Goal: Information Seeking & Learning: Learn about a topic

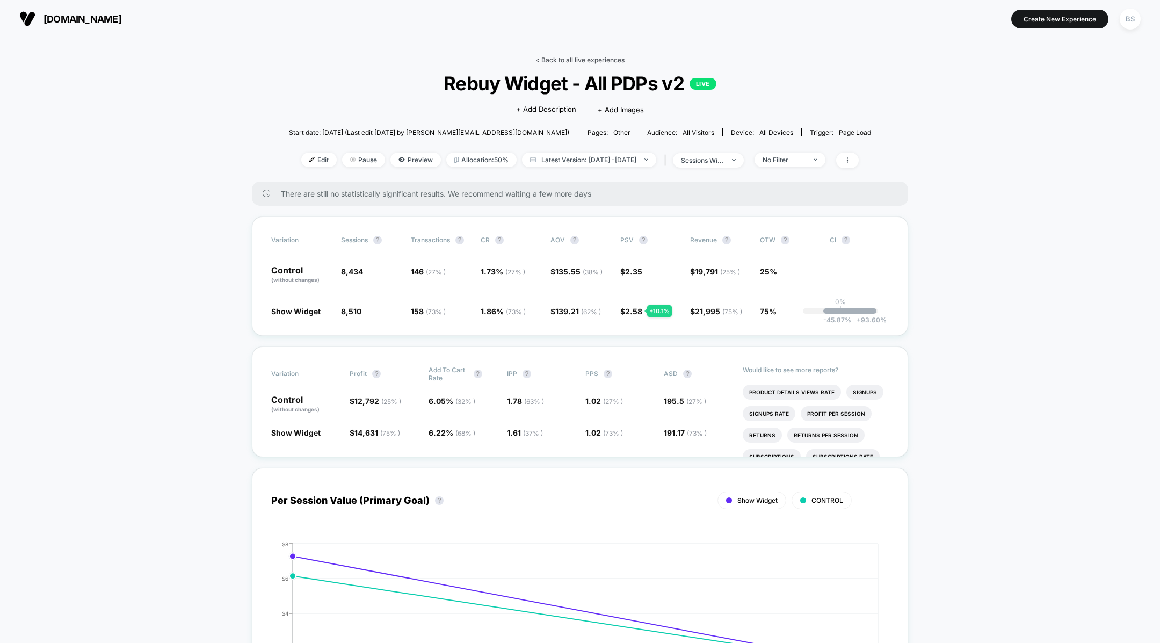
click at [540, 62] on link "< Back to all live experiences" at bounding box center [579, 60] width 89 height 8
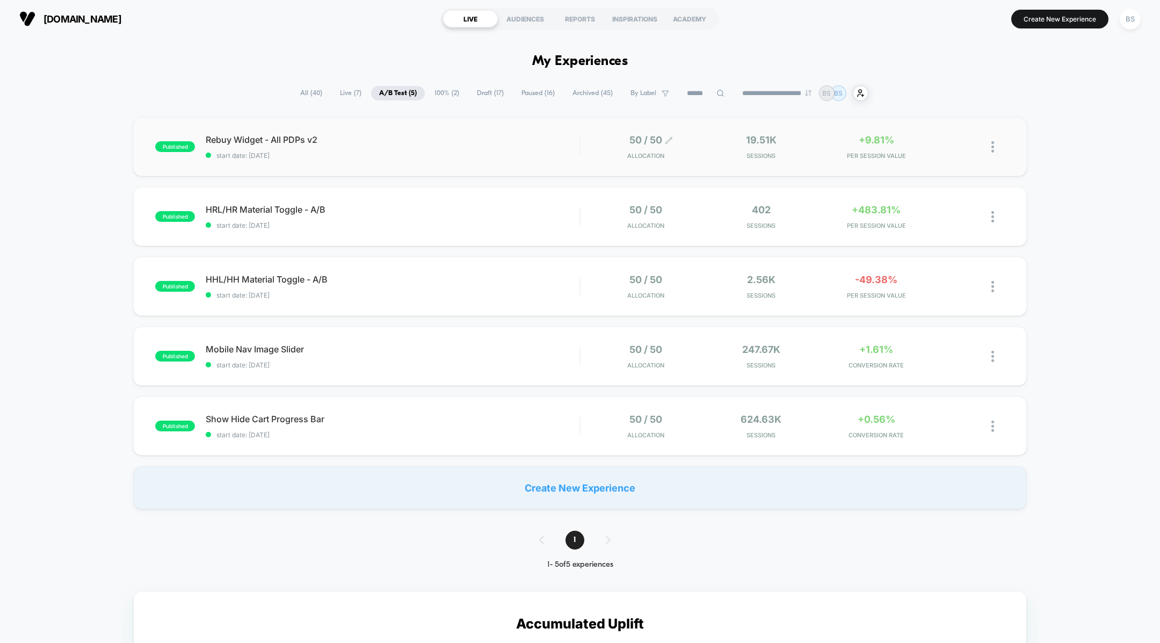
click at [634, 143] on span "50 / 50" at bounding box center [645, 139] width 33 height 11
click at [584, 151] on div "50 / 50 Allocation 19.51k Sessions +9.81% PER SESSION VALUE" at bounding box center [792, 146] width 424 height 25
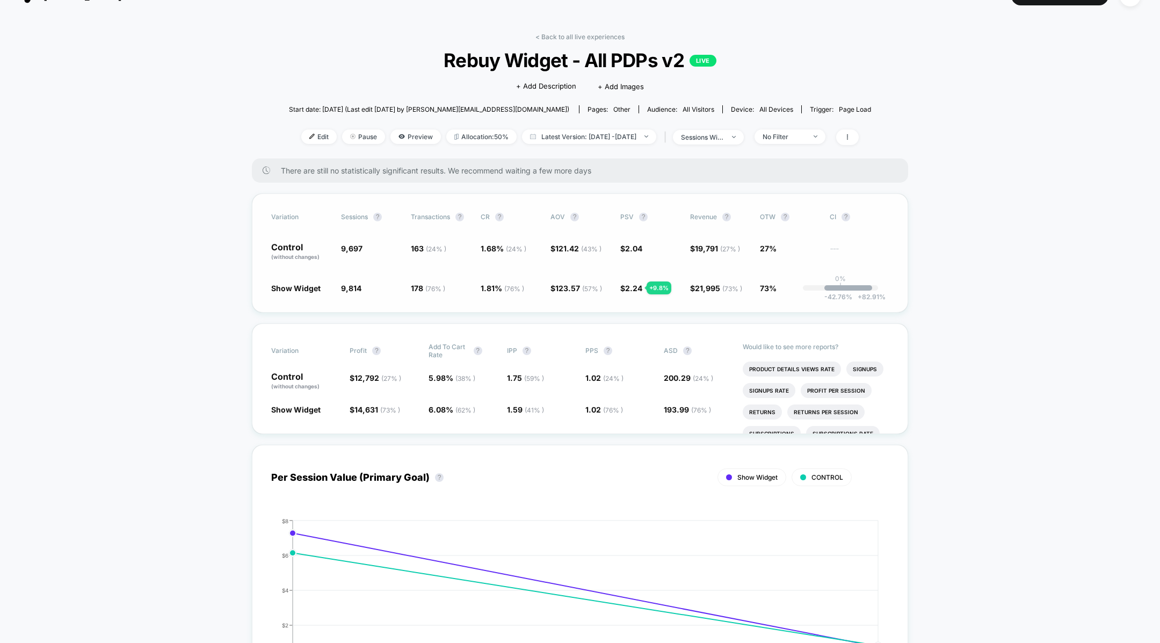
scroll to position [30, 0]
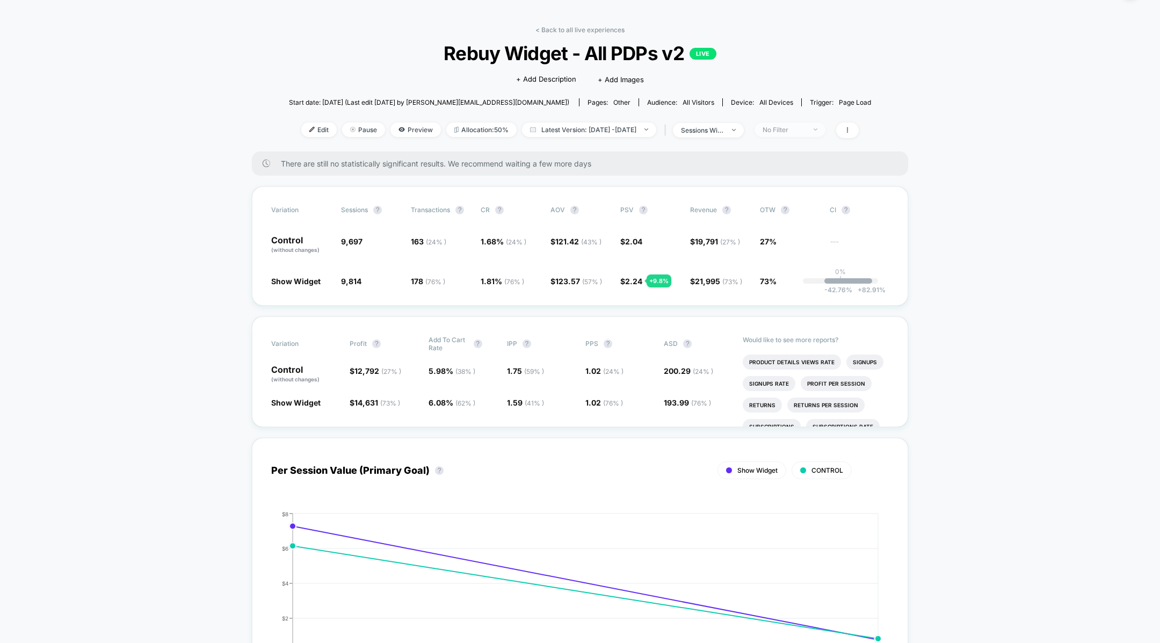
click at [805, 130] on div "No Filter" at bounding box center [783, 130] width 43 height 8
click at [858, 133] on span at bounding box center [847, 130] width 23 height 16
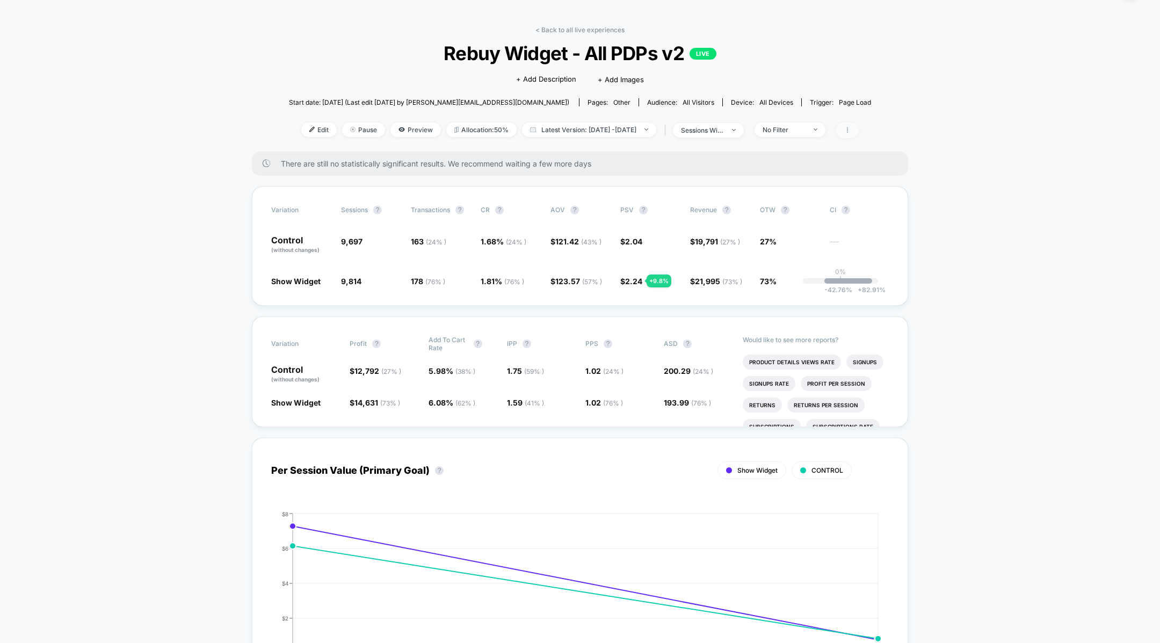
click at [859, 122] on span at bounding box center [847, 130] width 23 height 16
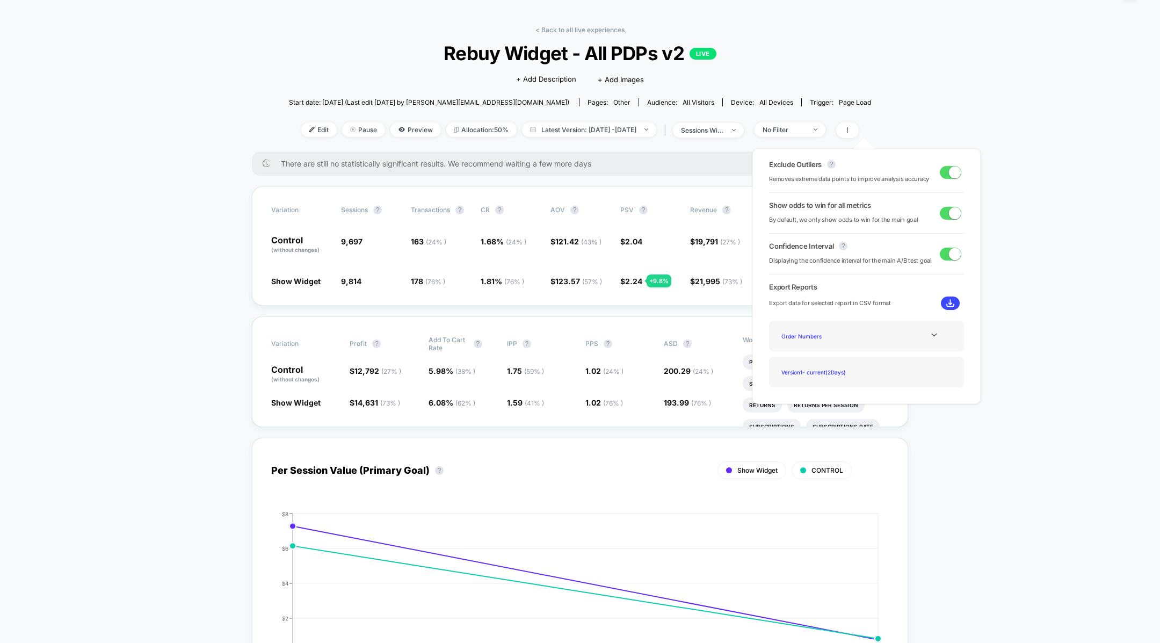
click at [939, 178] on div "Exclude Outliers ? Removes extreme data points to improve analysis accuracy" at bounding box center [866, 172] width 195 height 24
click at [949, 175] on span at bounding box center [955, 172] width 12 height 12
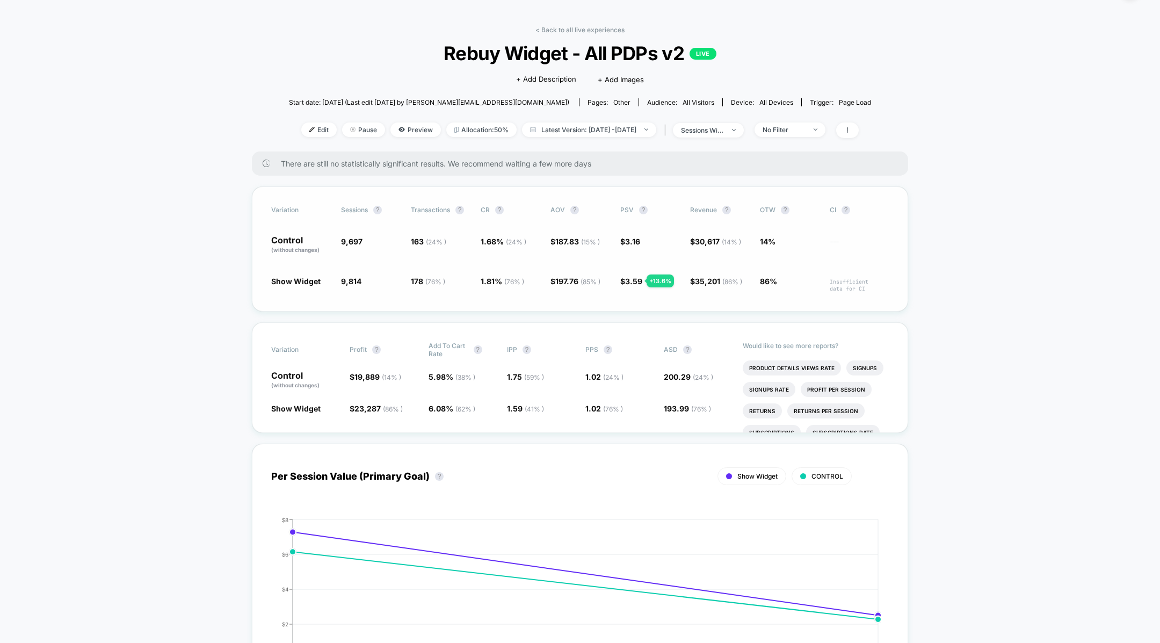
click at [634, 285] on span "3.59" at bounding box center [633, 281] width 17 height 9
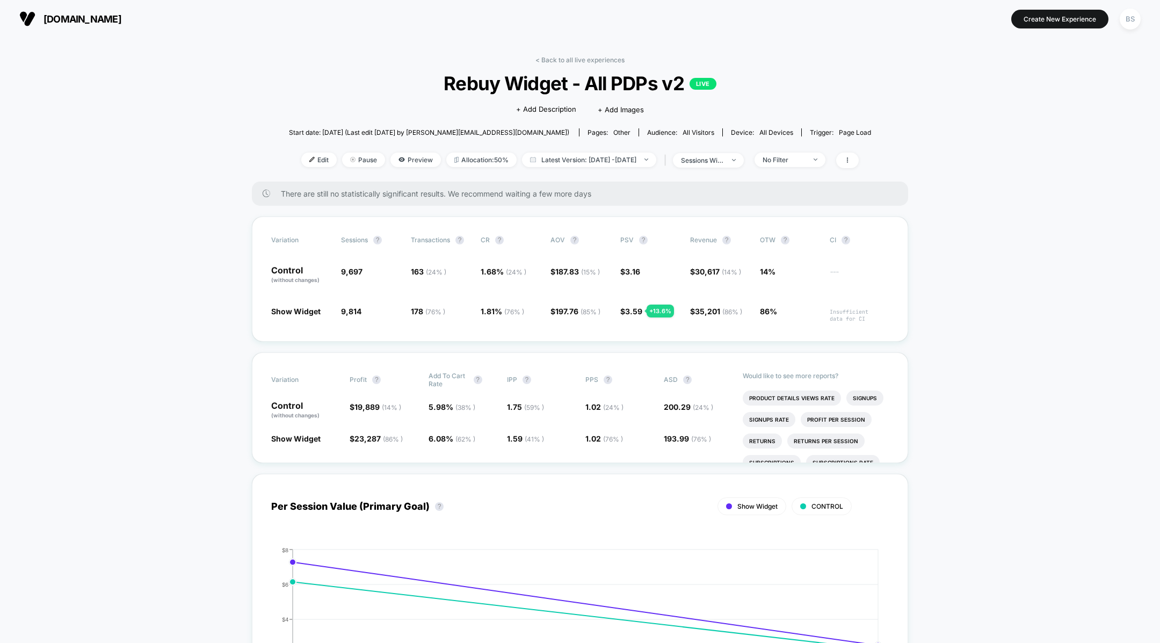
click at [546, 64] on div "< Back to all live experiences Rebuy Widget - All PDPs v2 LIVE Click to edit ex…" at bounding box center [580, 119] width 582 height 126
click at [548, 57] on link "< Back to all live experiences" at bounding box center [579, 60] width 89 height 8
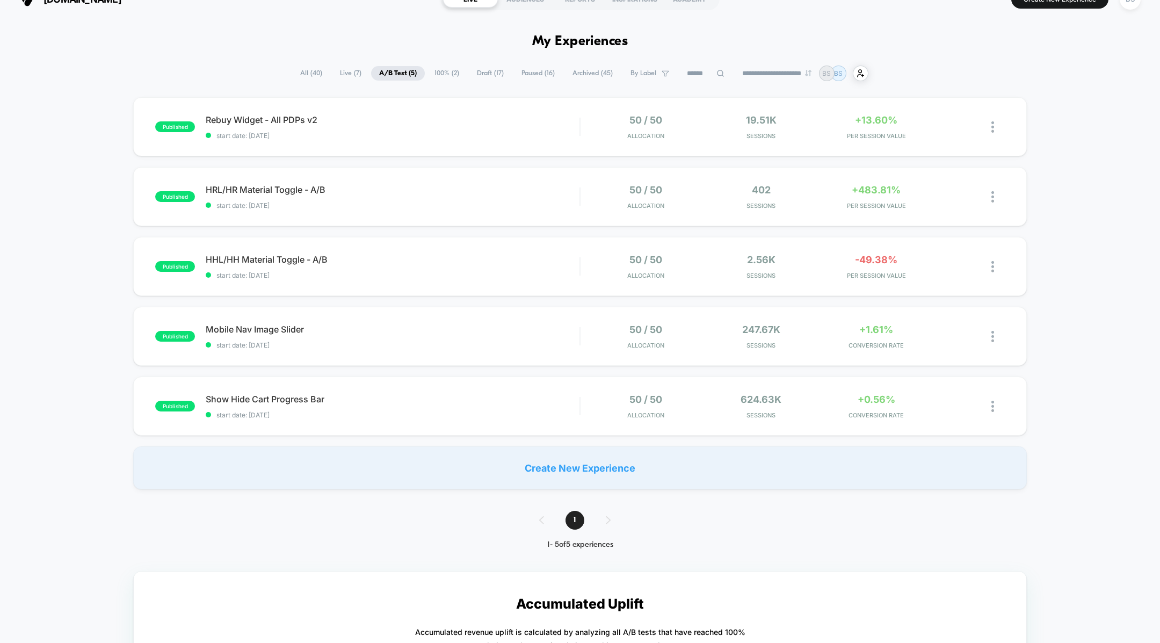
scroll to position [25, 0]
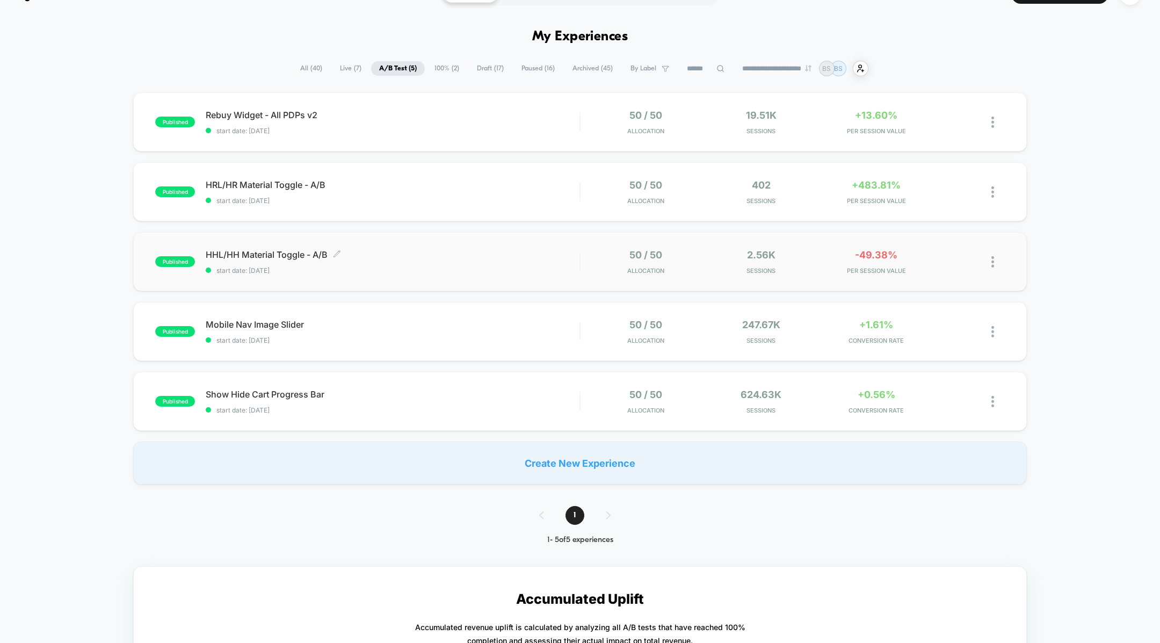
click at [542, 269] on span "start date: [DATE]" at bounding box center [393, 270] width 374 height 8
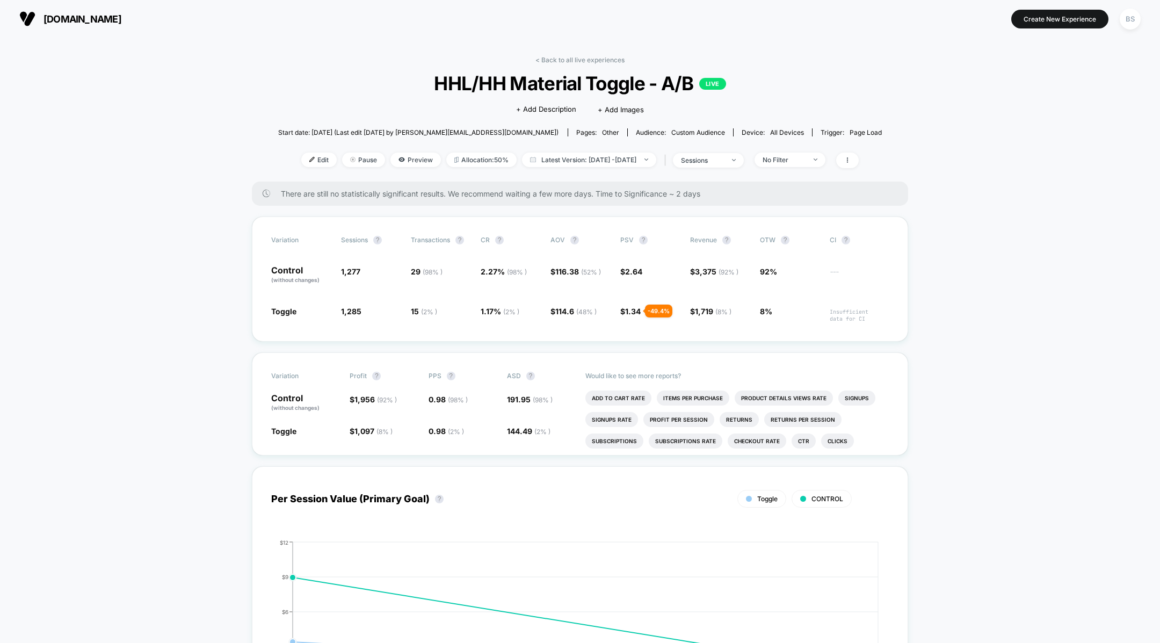
click at [576, 57] on link "< Back to all live experiences" at bounding box center [579, 60] width 89 height 8
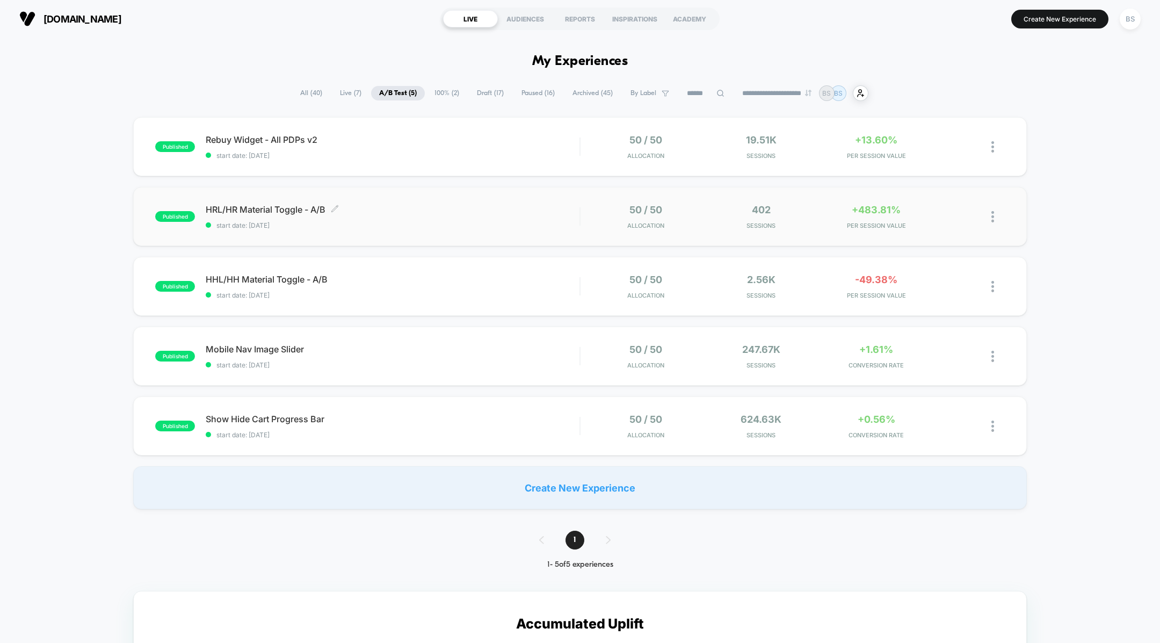
click at [565, 210] on span "HRL/HR Material Toggle - A/B Click to edit experience details" at bounding box center [393, 209] width 374 height 11
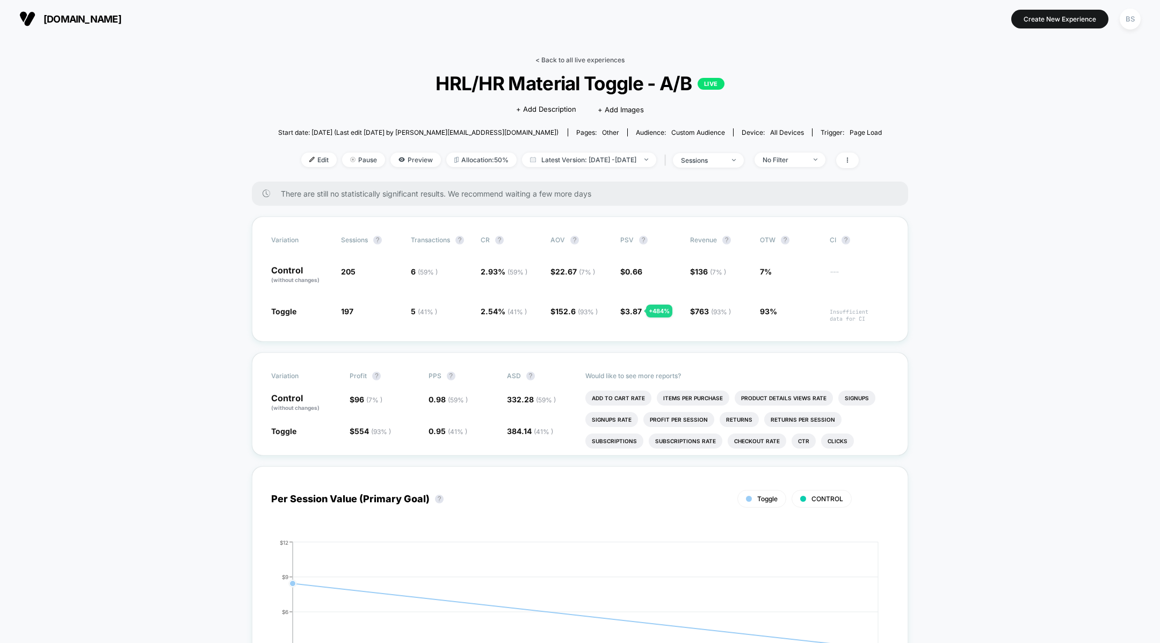
click at [563, 58] on link "< Back to all live experiences" at bounding box center [579, 60] width 89 height 8
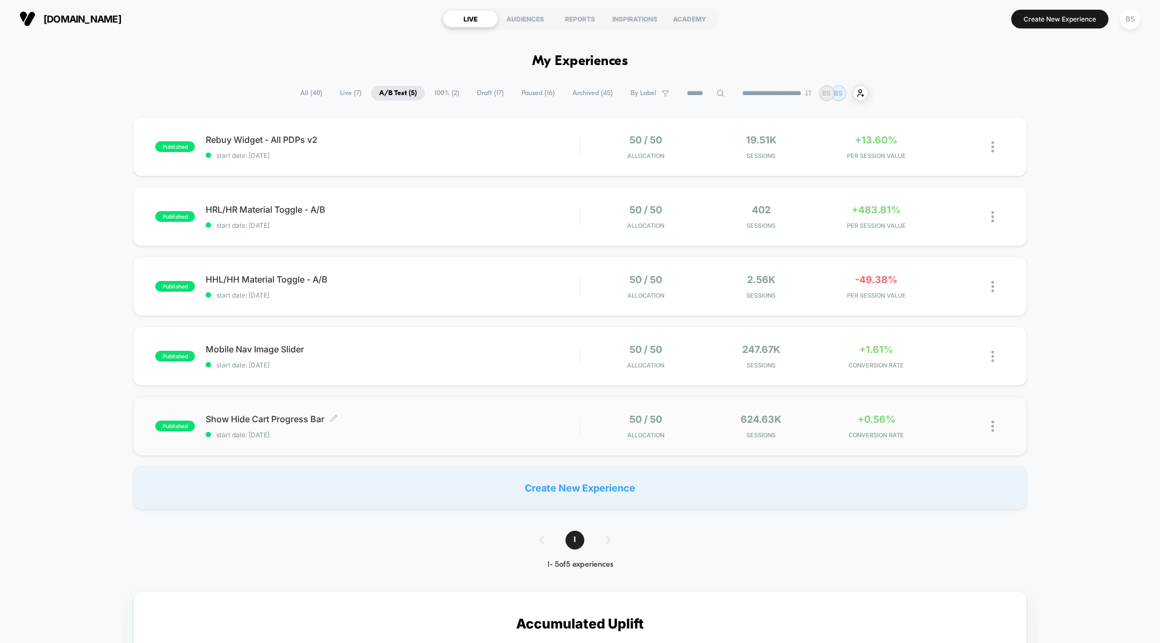
click at [533, 425] on div "Show Hide Cart Progress Bar Click to edit experience details Click to edit expe…" at bounding box center [393, 425] width 374 height 25
